Goal: Information Seeking & Learning: Find specific fact

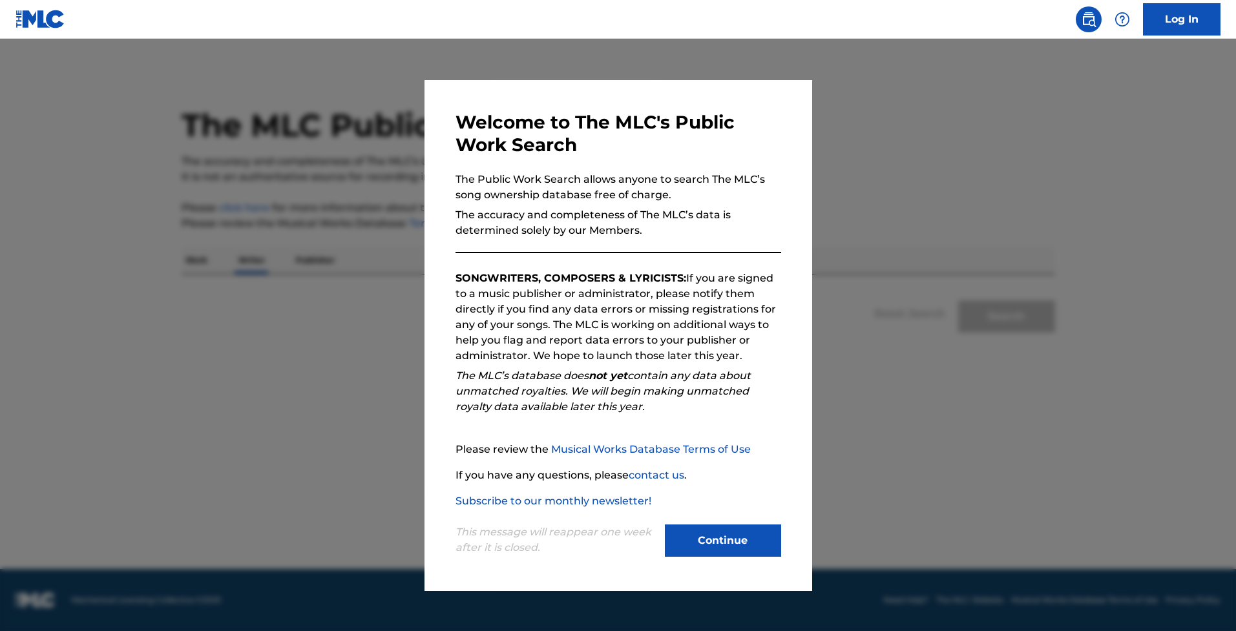
click at [731, 532] on button "Continue" at bounding box center [723, 541] width 116 height 32
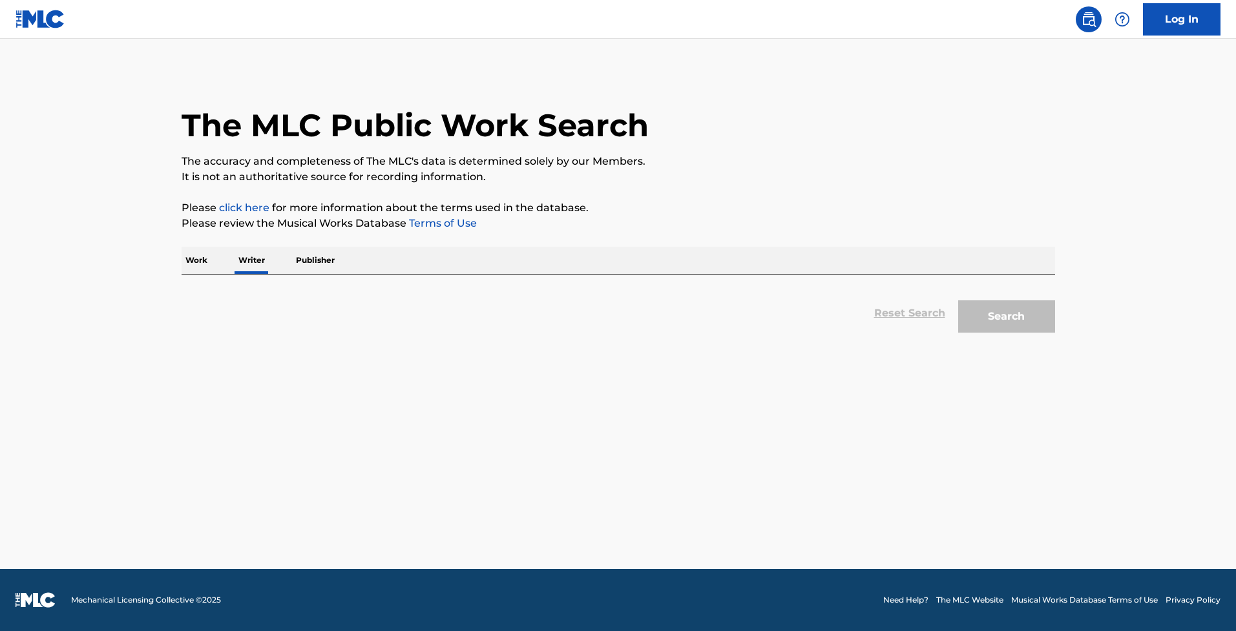
click at [208, 259] on p "Work" at bounding box center [197, 260] width 30 height 27
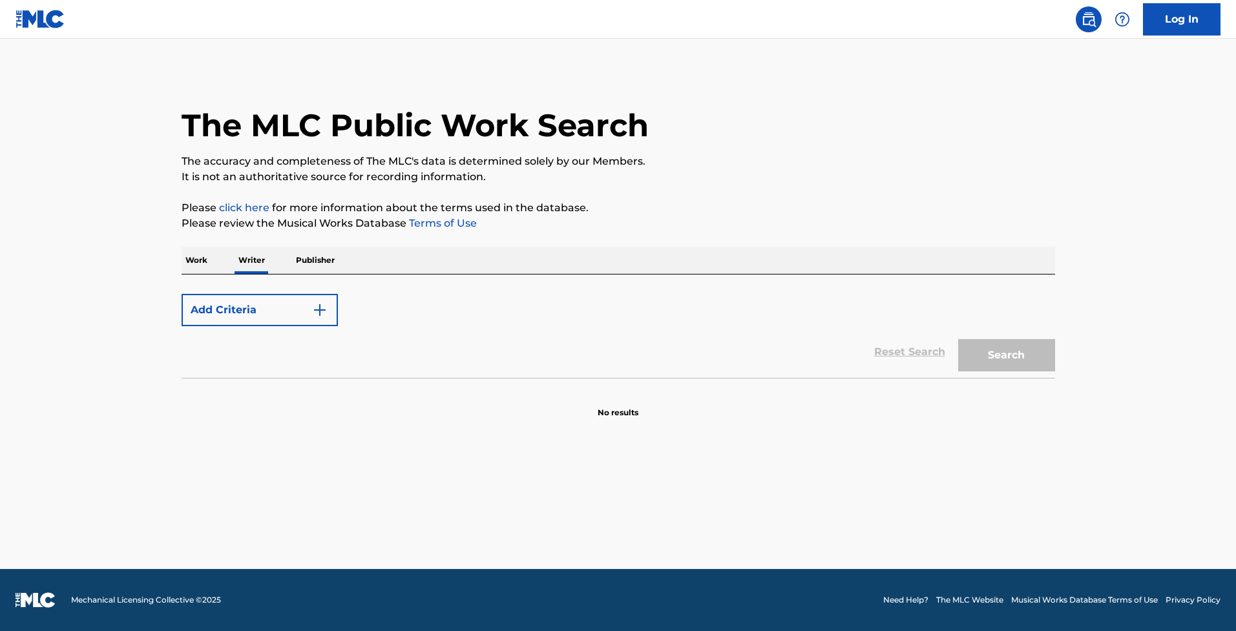
click at [209, 261] on p "Work" at bounding box center [197, 260] width 30 height 27
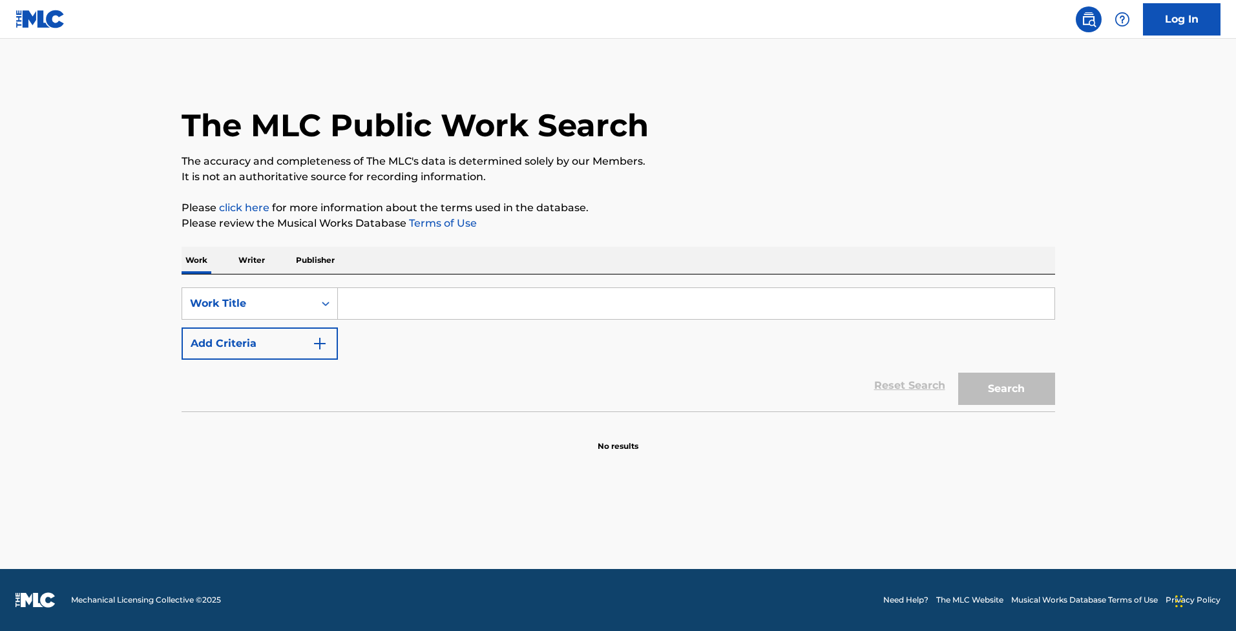
click at [392, 295] on input "Search Form" at bounding box center [696, 303] width 717 height 31
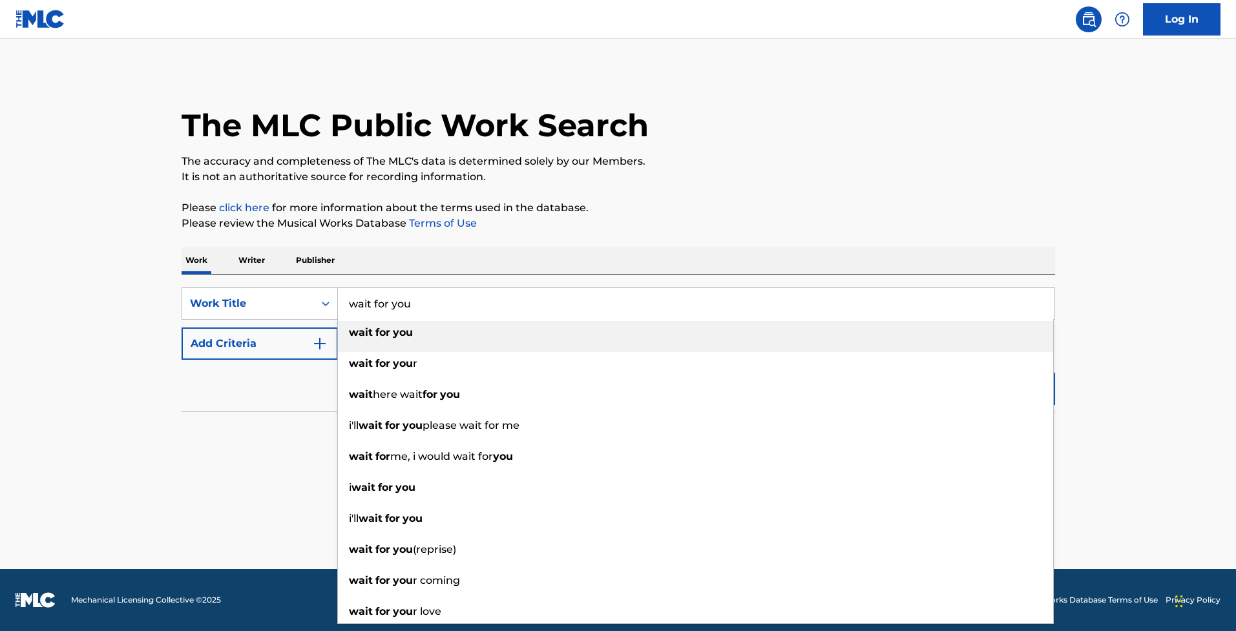
click at [384, 334] on strong "for" at bounding box center [382, 332] width 15 height 12
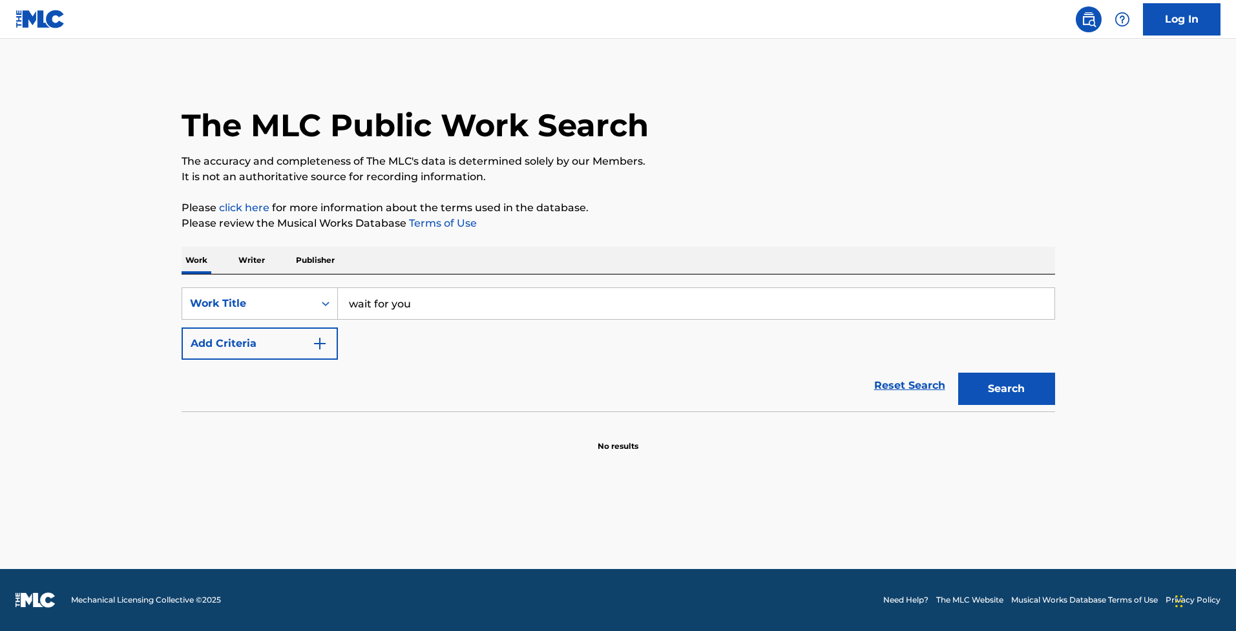
click at [1011, 390] on button "Search" at bounding box center [1006, 389] width 97 height 32
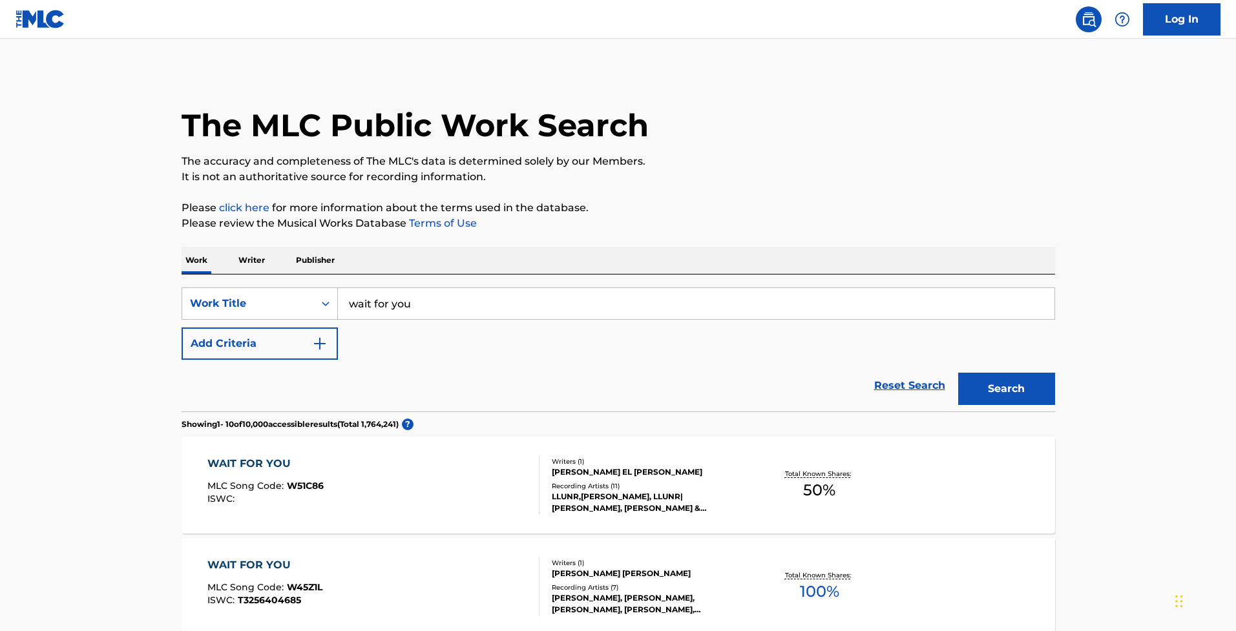
click at [415, 307] on input "wait for you" at bounding box center [696, 303] width 717 height 31
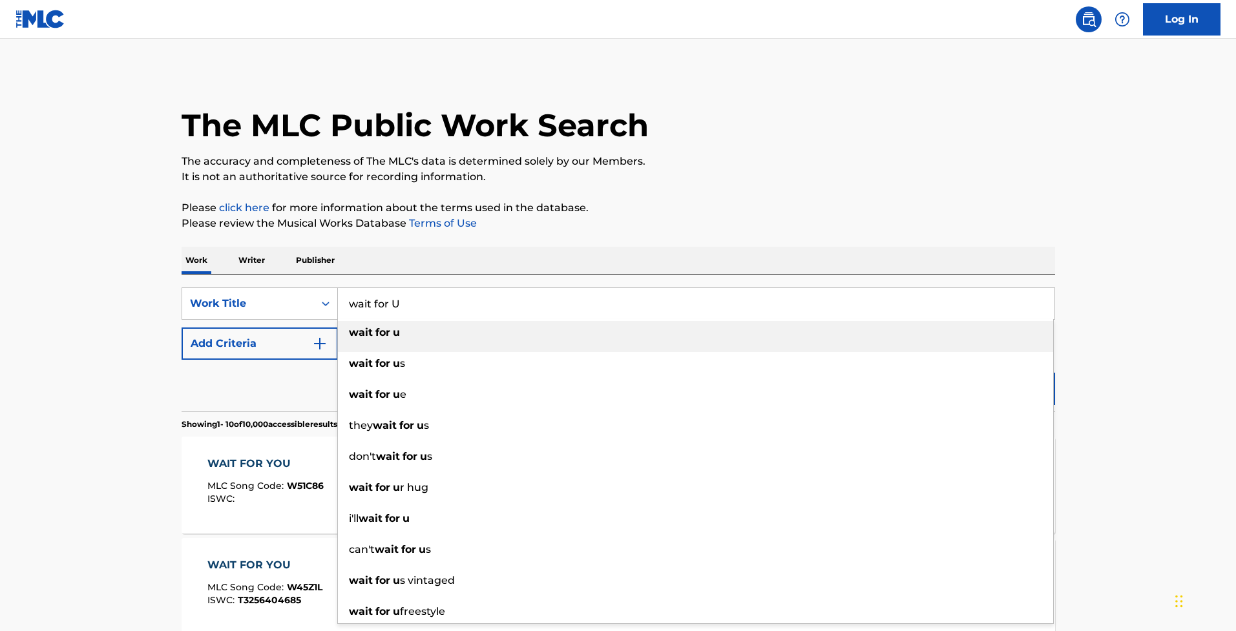
type input "wait for u"
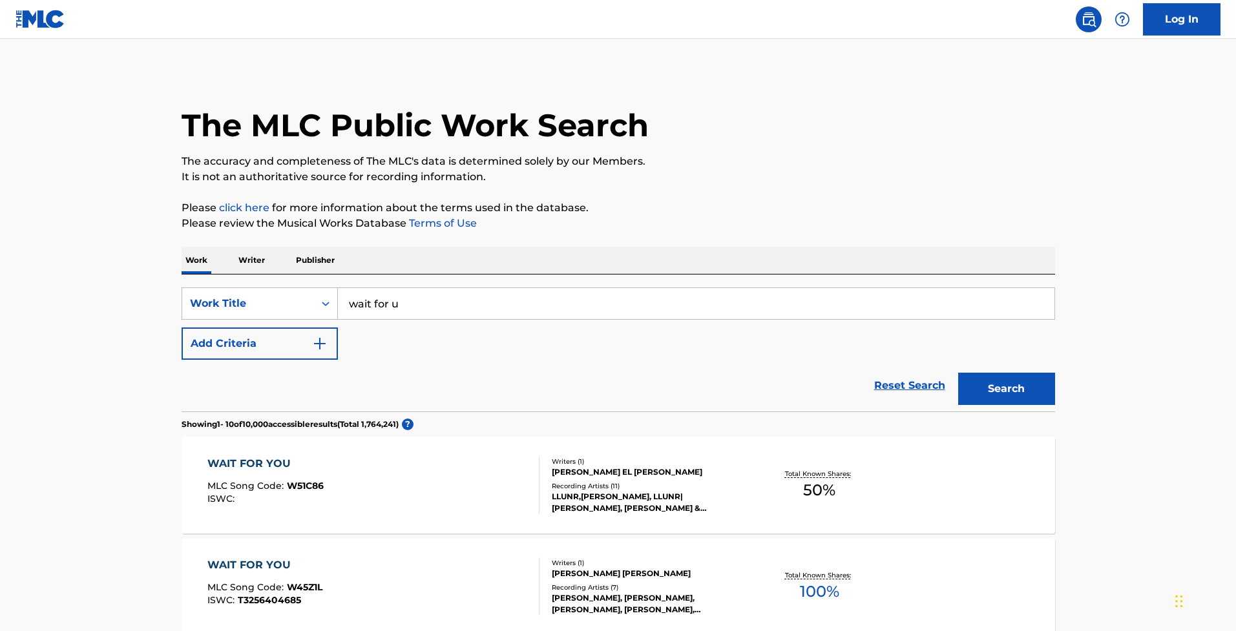
click at [1012, 394] on button "Search" at bounding box center [1006, 389] width 97 height 32
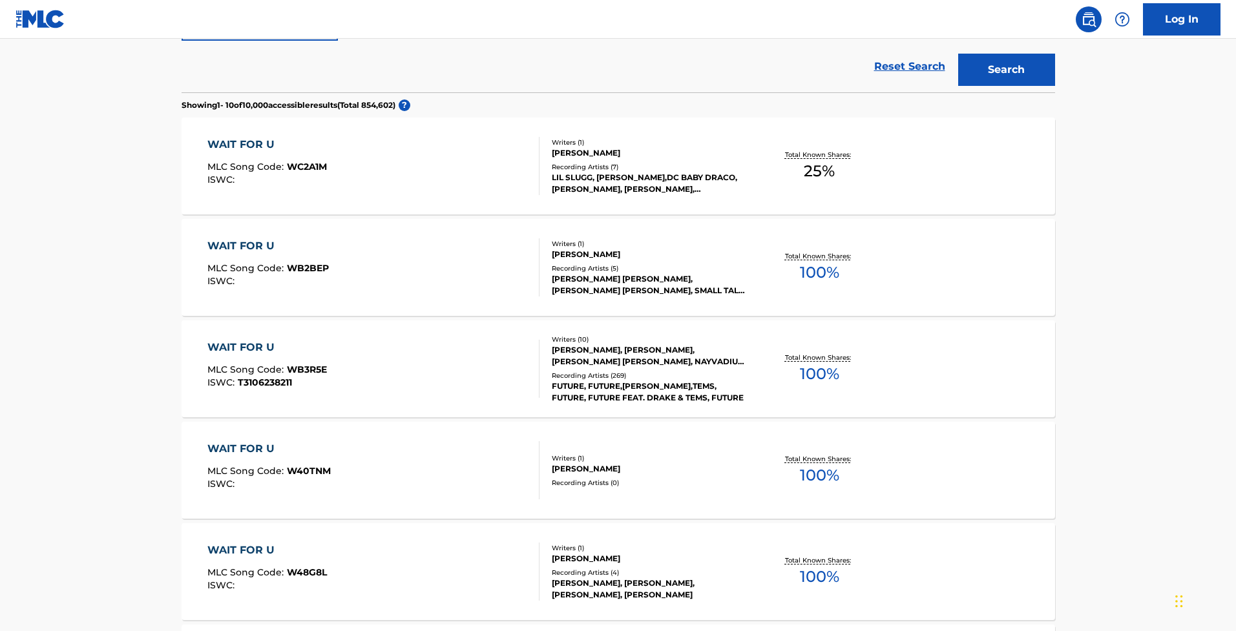
scroll to position [323, 0]
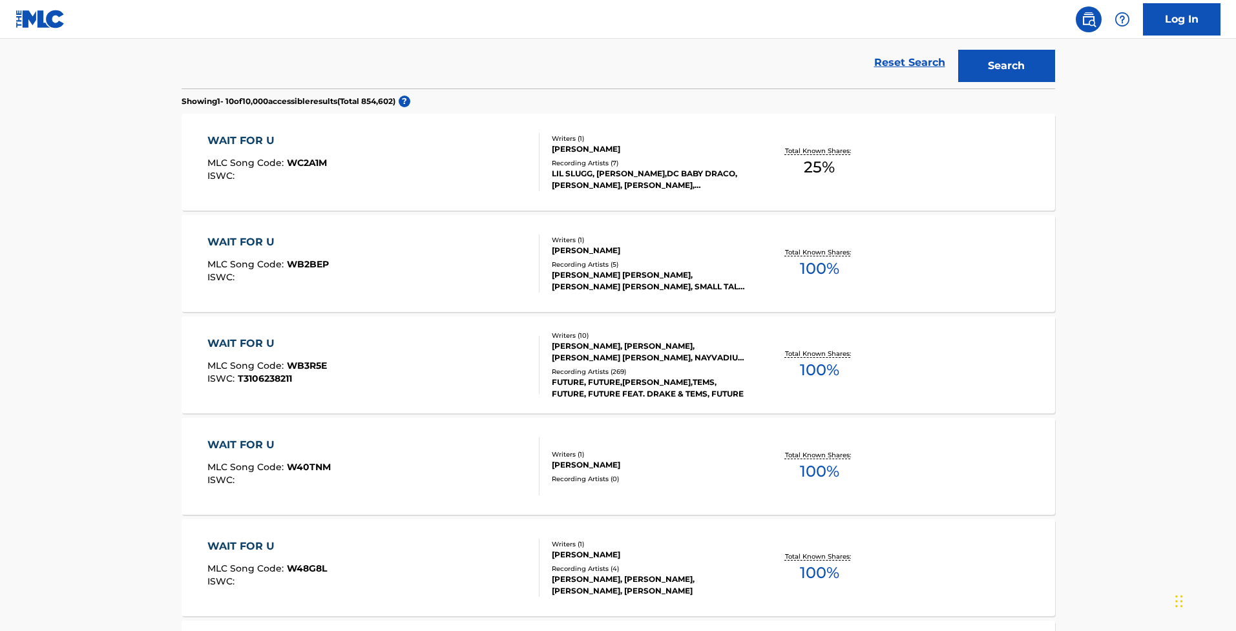
click at [504, 361] on div "WAIT FOR U MLC Song Code : WB3R5E ISWC : T3106238211" at bounding box center [373, 365] width 332 height 58
